Goal: Navigation & Orientation: Go to known website

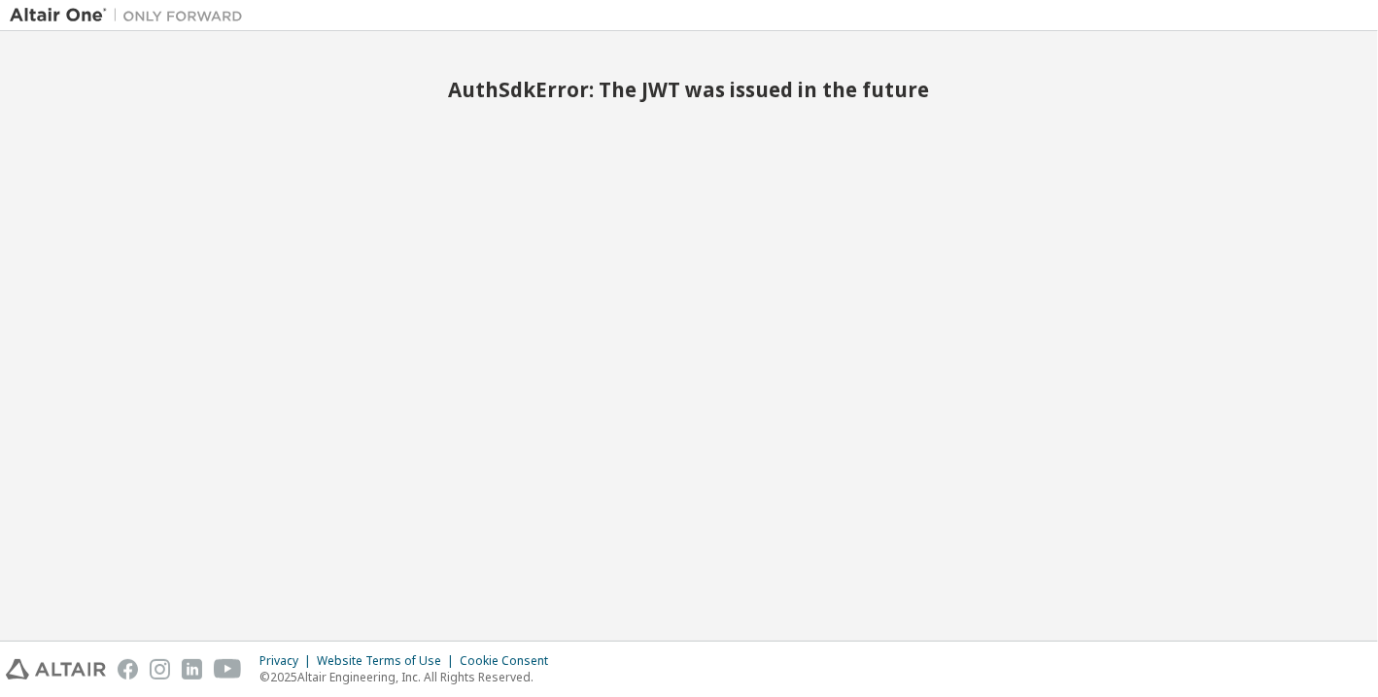
click at [515, 50] on div "AuthSdkError: The JWT was issued in the future" at bounding box center [689, 72] width 1359 height 62
click at [834, 293] on div "AuthSdkError: The JWT was issued in the future" at bounding box center [689, 336] width 1359 height 590
click at [803, 152] on div "AuthSdkError: The JWT was issued in the future" at bounding box center [689, 336] width 1359 height 590
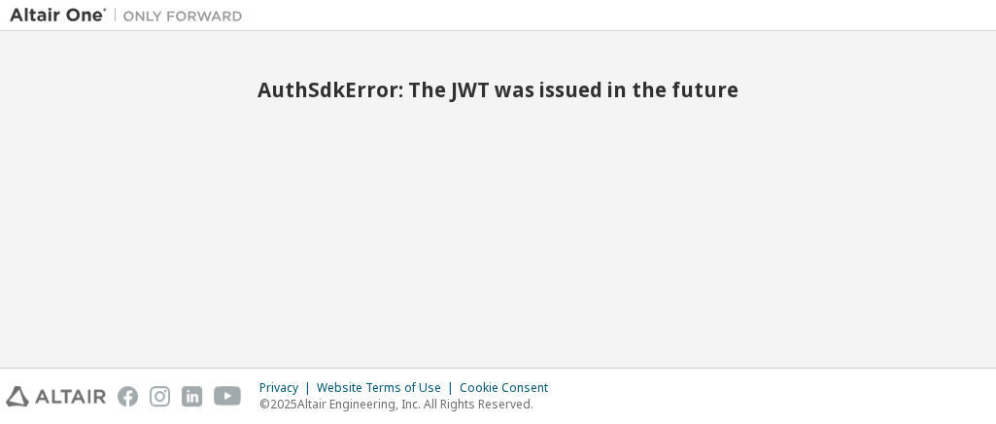
click at [864, 310] on div "AuthSdkError: The JWT was issued in the future" at bounding box center [498, 199] width 977 height 317
